Goal: Task Accomplishment & Management: Use online tool/utility

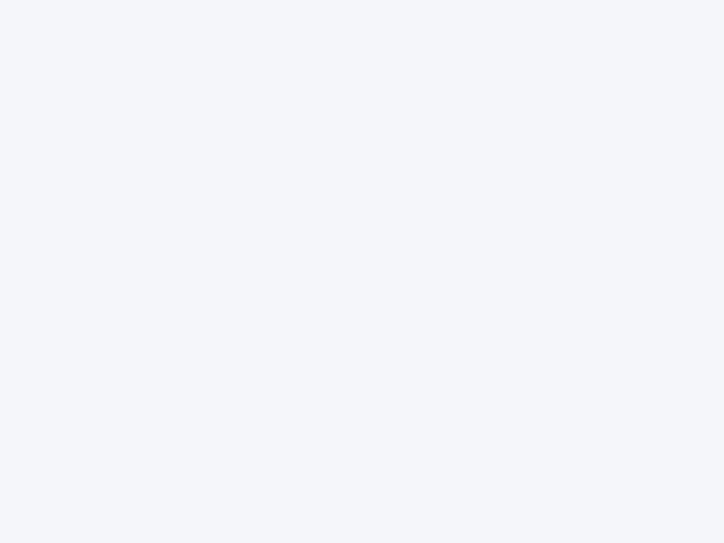
click at [362, 271] on div at bounding box center [362, 271] width 724 height 543
